Goal: Task Accomplishment & Management: Manage account settings

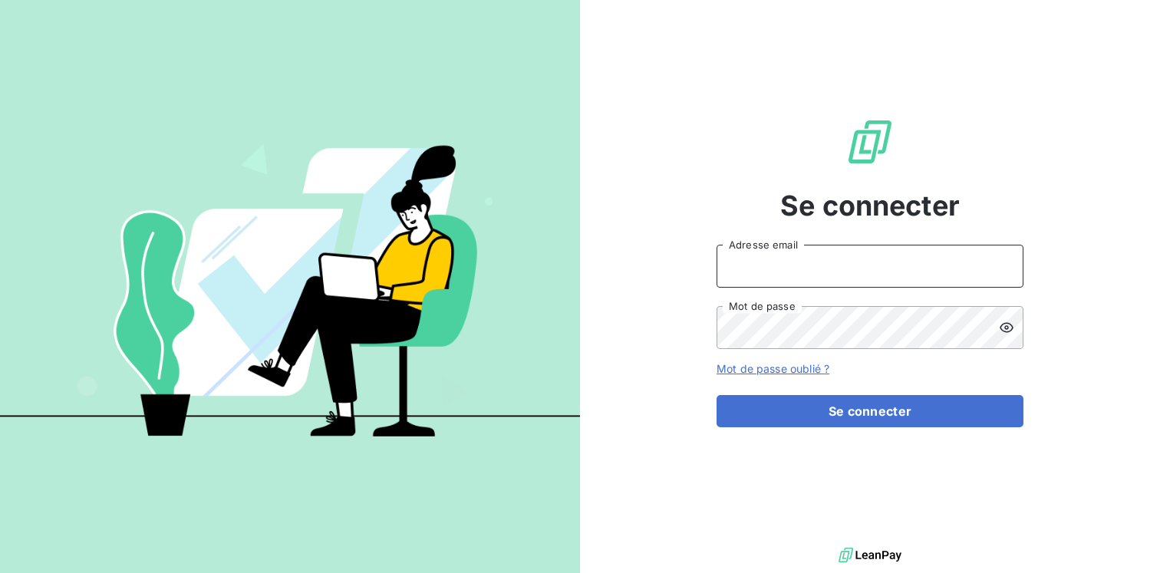
click at [858, 268] on input "Adresse email" at bounding box center [870, 266] width 307 height 43
type input "[PERSON_NAME][EMAIL_ADDRESS][DOMAIN_NAME]"
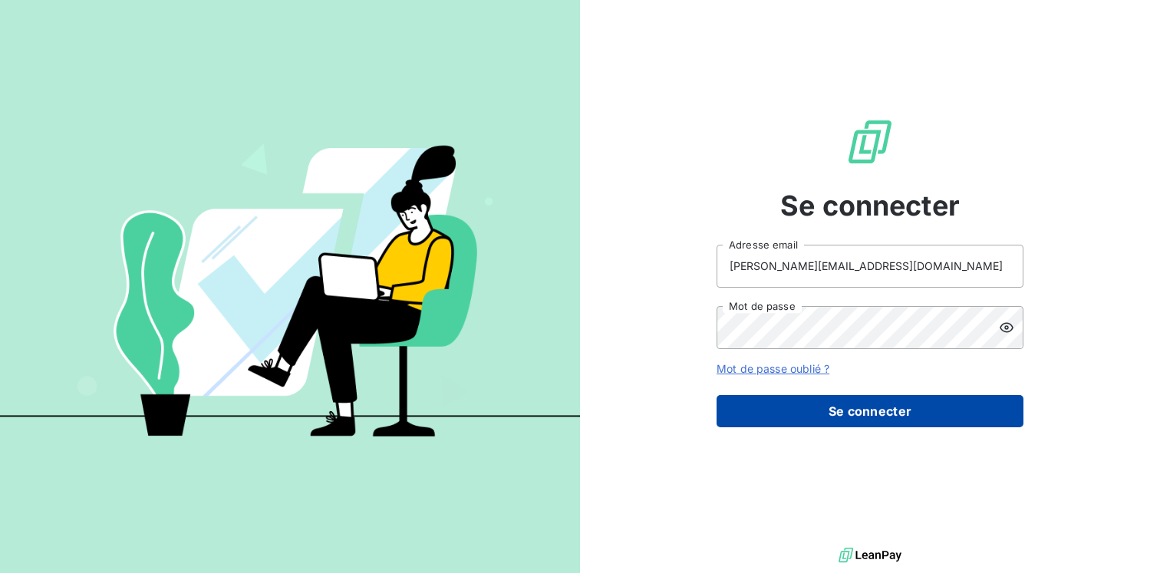
click at [879, 408] on button "Se connecter" at bounding box center [870, 411] width 307 height 32
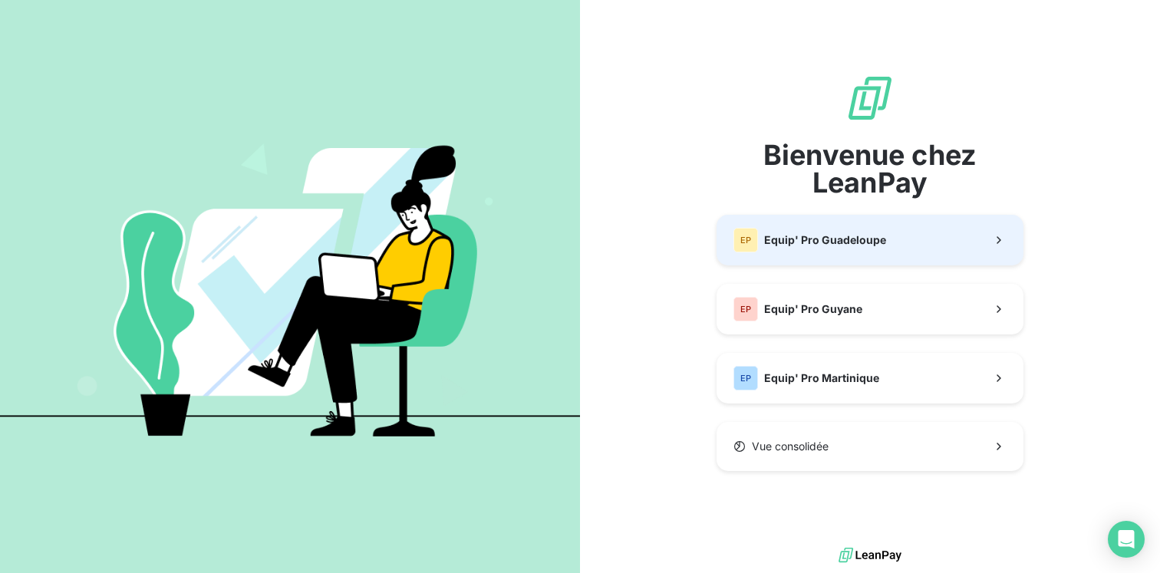
click at [866, 246] on span "Equip' Pro Guadeloupe" at bounding box center [825, 240] width 122 height 15
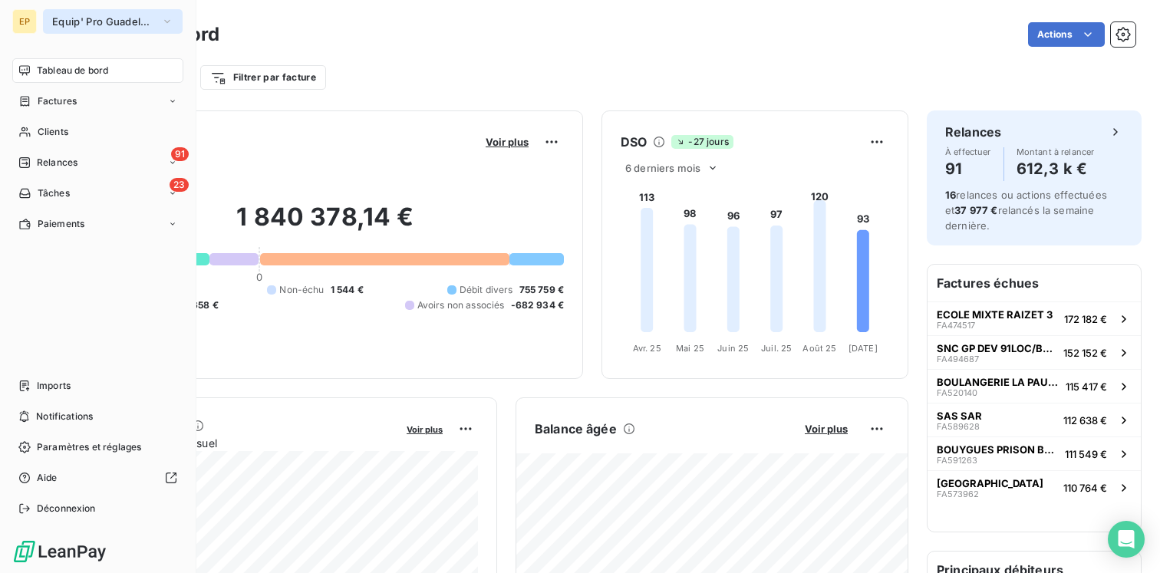
click at [117, 25] on span "Equip' Pro Guadeloupe" at bounding box center [103, 21] width 103 height 12
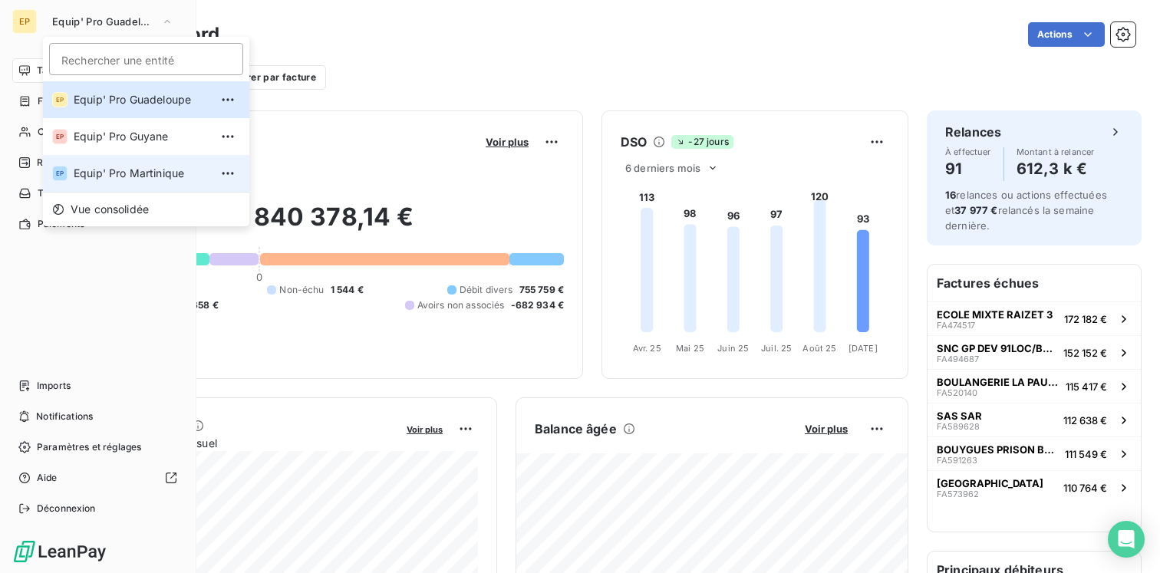
click at [105, 173] on span "Equip' Pro Martinique" at bounding box center [142, 173] width 136 height 15
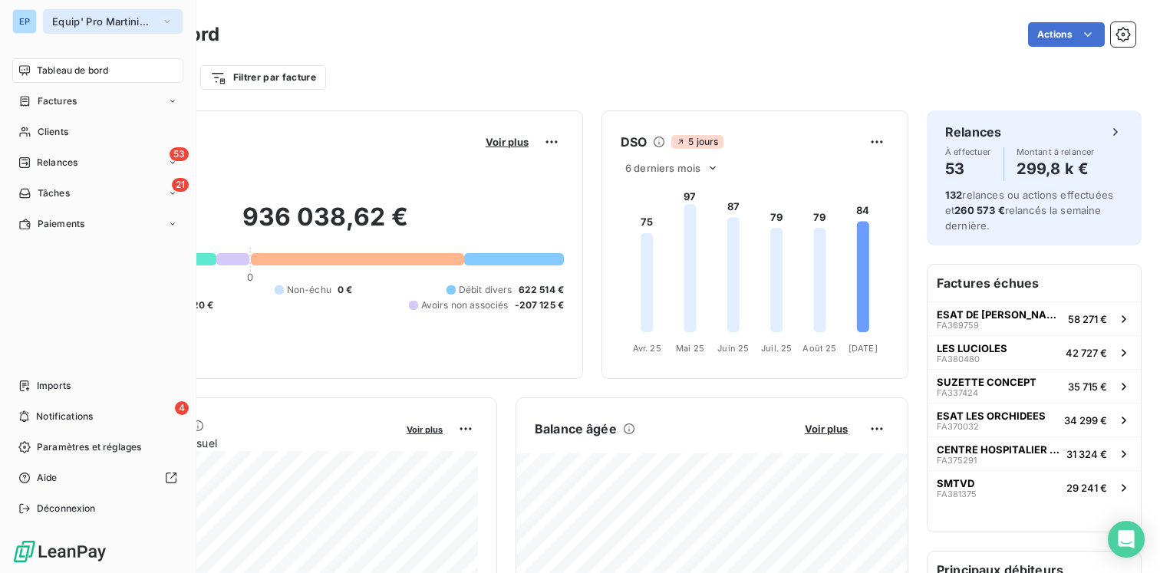
click at [127, 17] on span "Equip' Pro Martinique" at bounding box center [103, 21] width 103 height 12
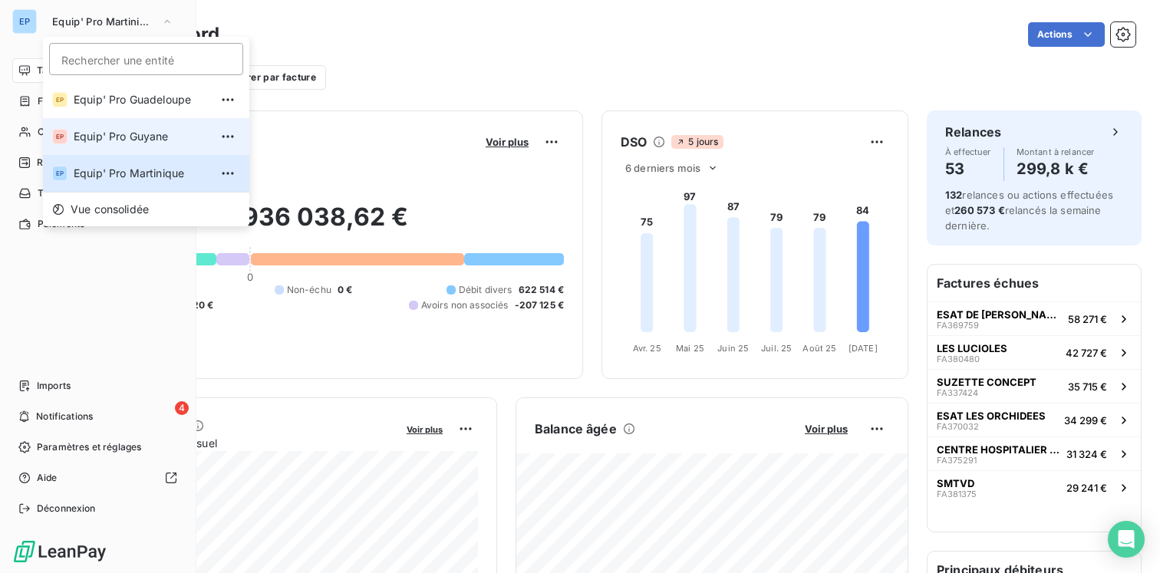
click at [102, 138] on span "Equip' Pro Guyane" at bounding box center [142, 136] width 136 height 15
